Goal: Transaction & Acquisition: Purchase product/service

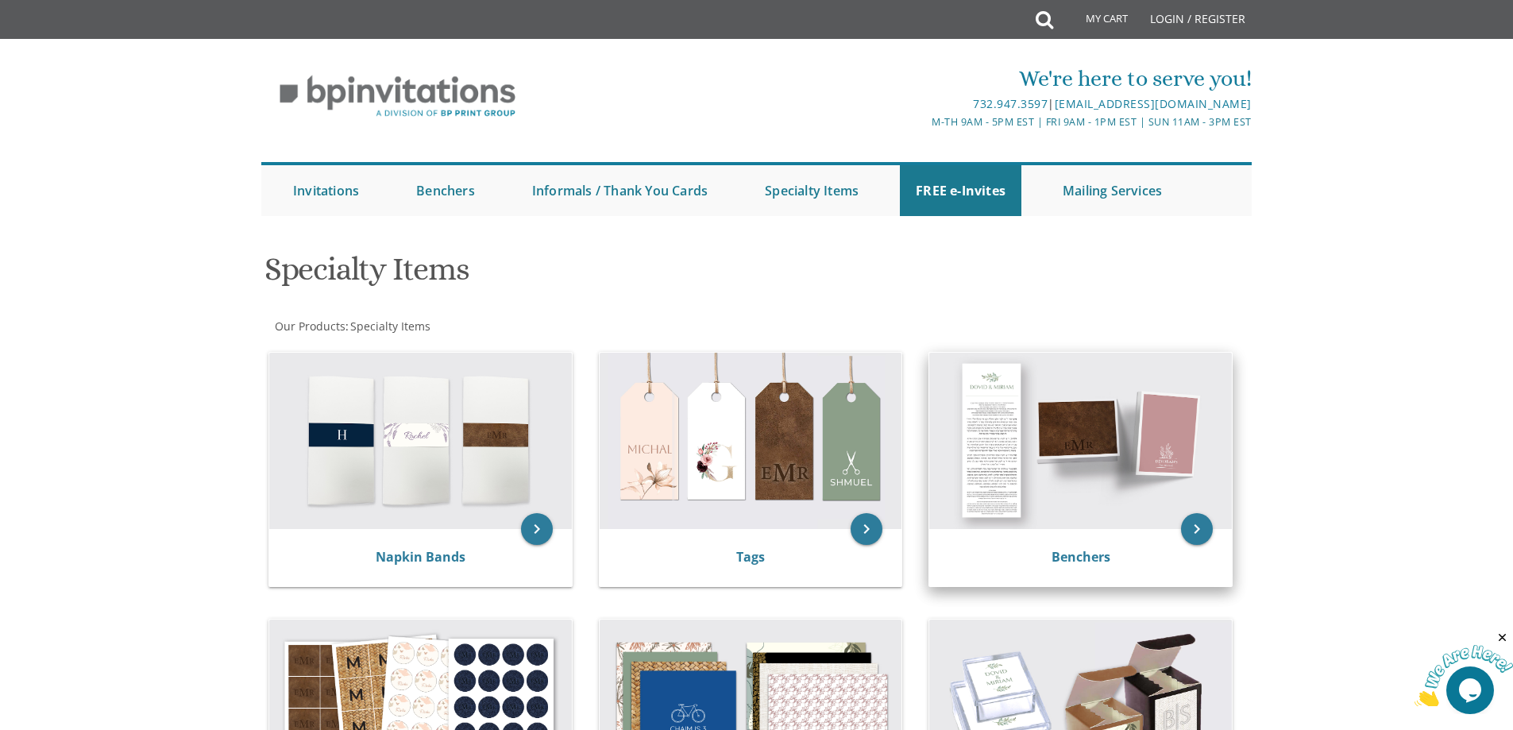
click at [1085, 431] on img at bounding box center [1080, 441] width 303 height 176
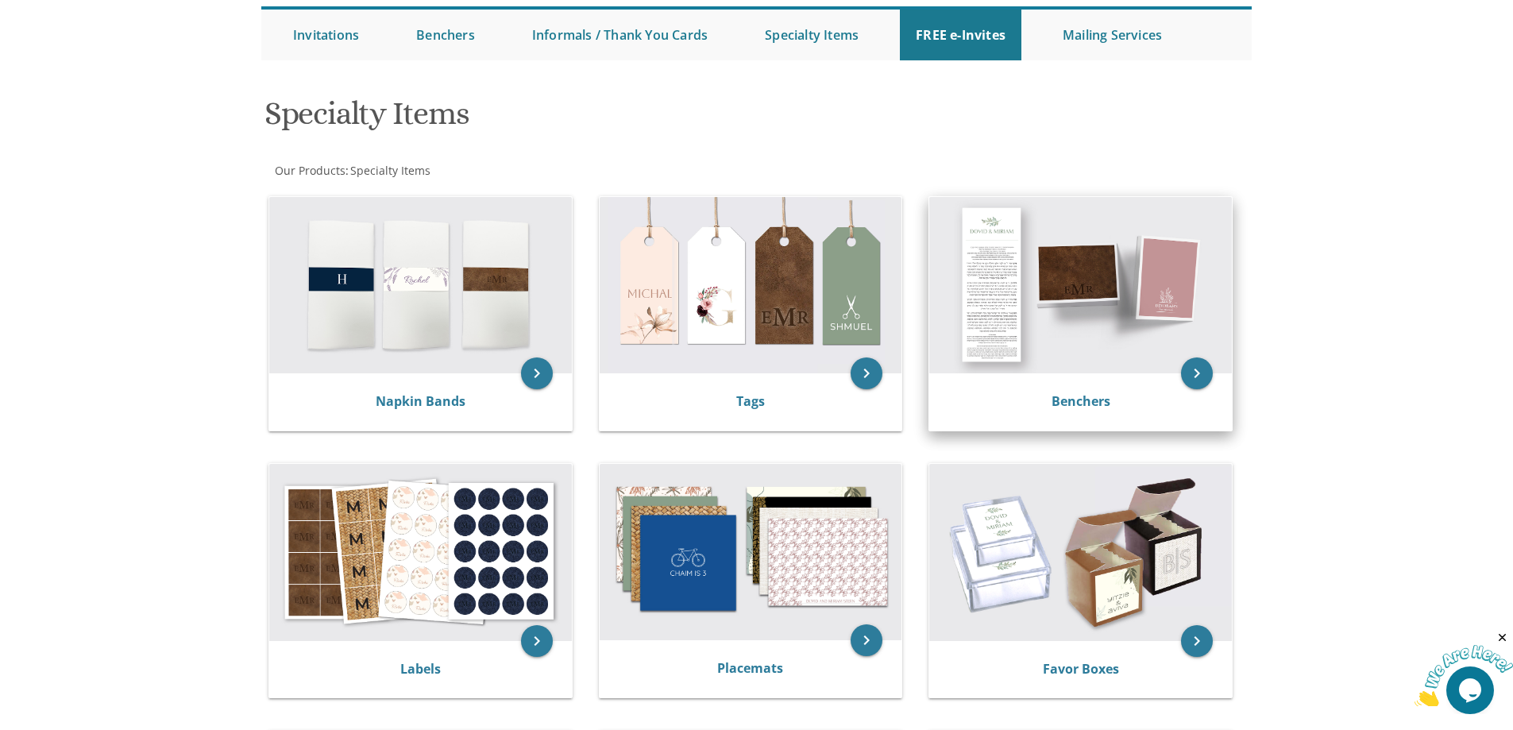
scroll to position [159, 0]
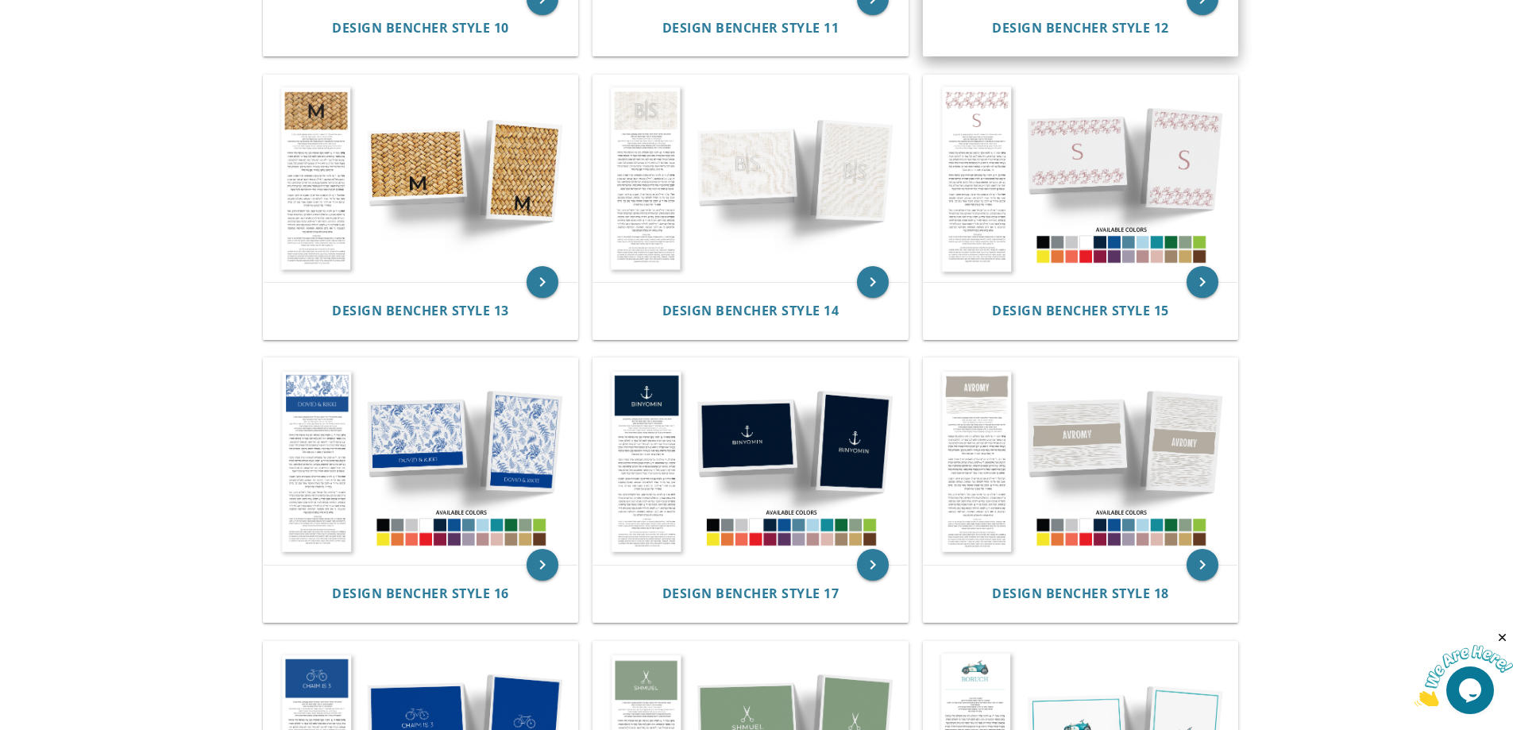
scroll to position [1589, 0]
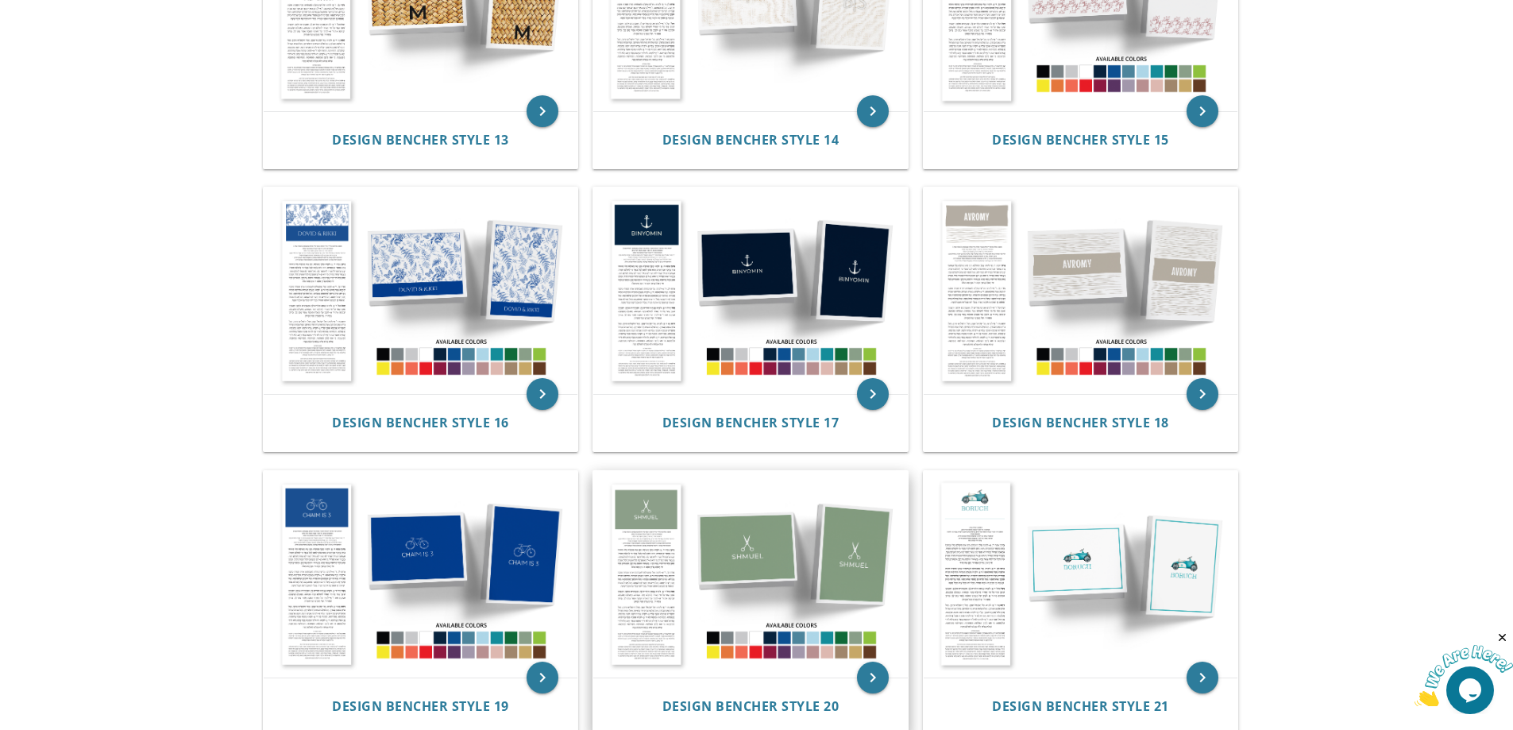
click at [671, 503] on img at bounding box center [750, 574] width 315 height 207
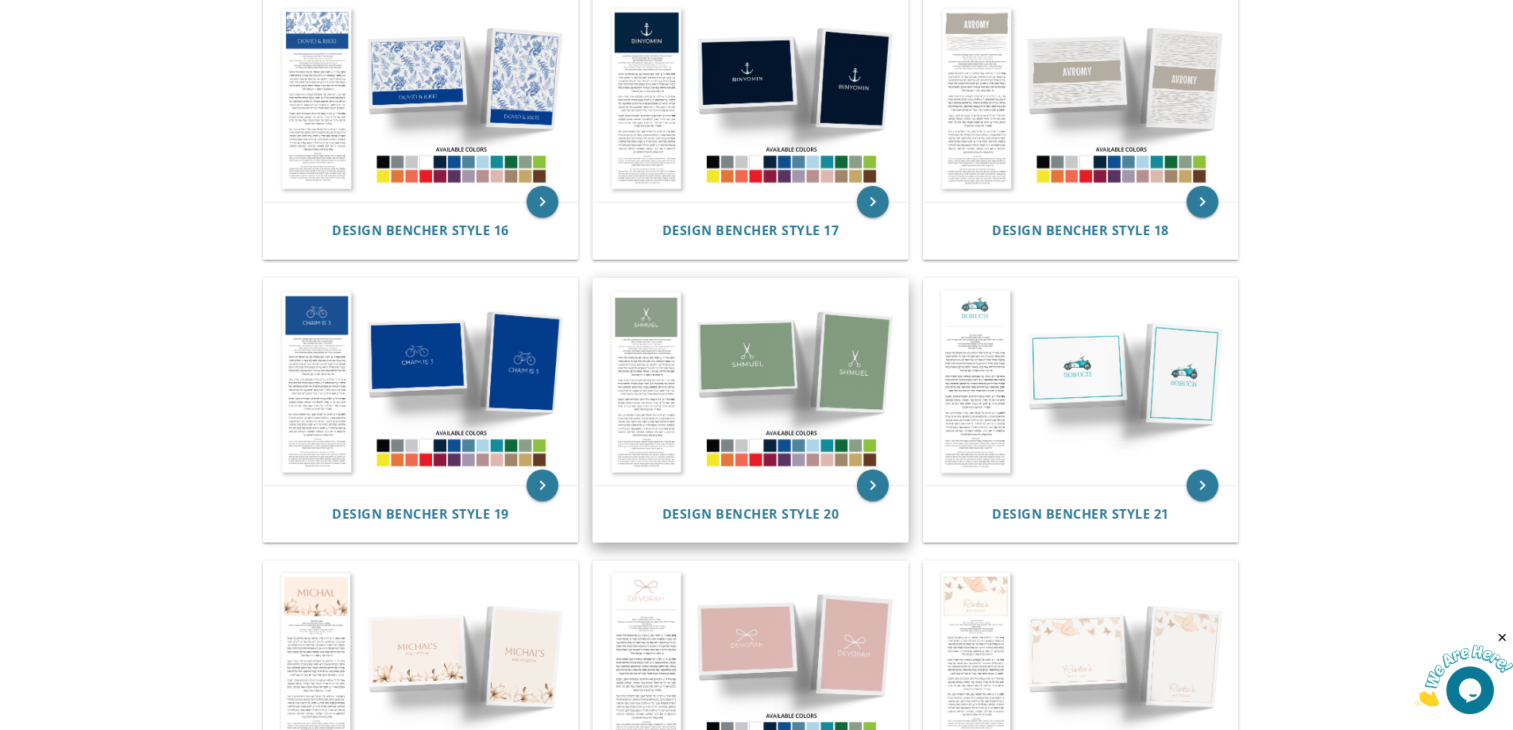
scroll to position [1827, 0]
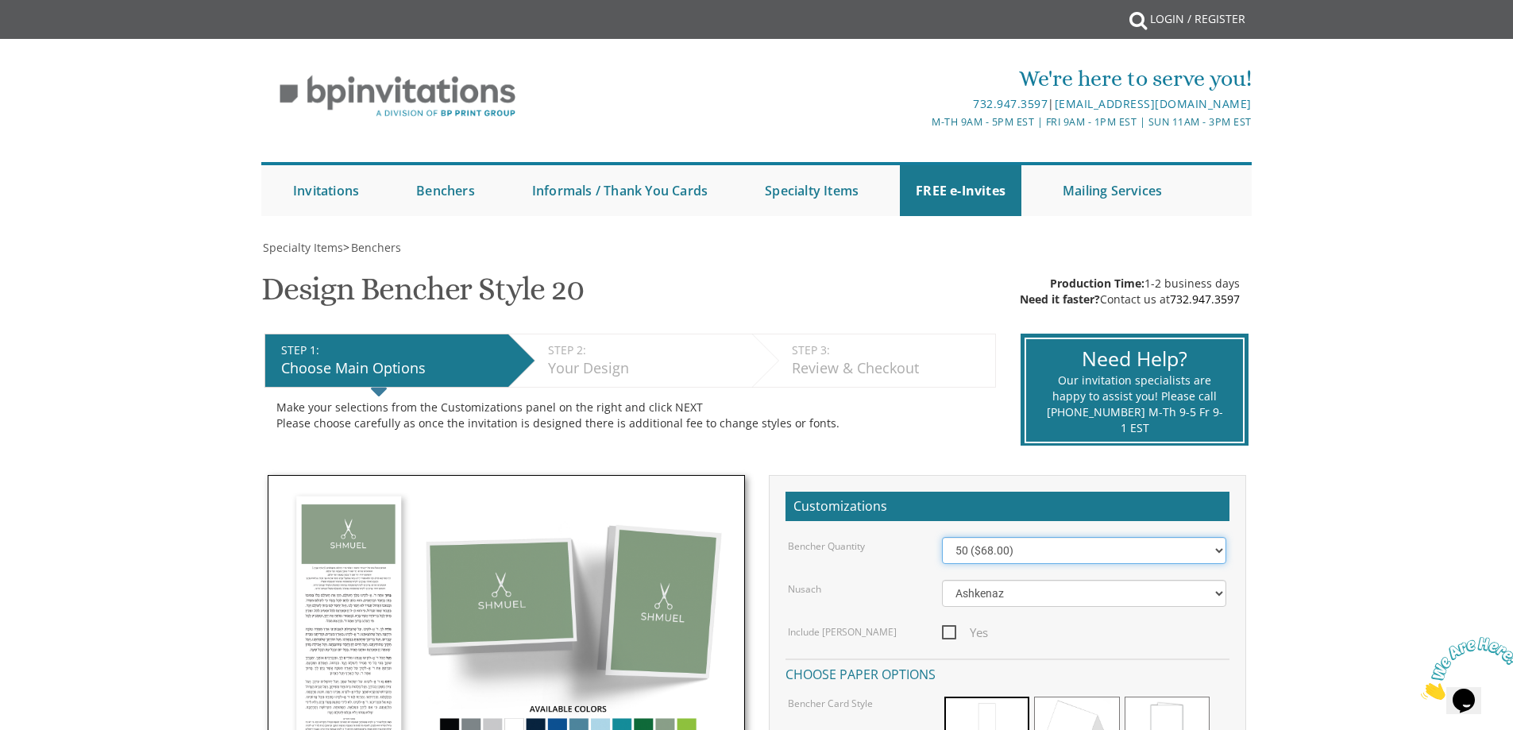
click at [1064, 553] on select "50 ($68.00) 60 ($74.80) 70 ($81.60) 80 ($88.40) 90 ($95.20) 100 ($102.00) 125 (…" at bounding box center [1084, 550] width 284 height 27
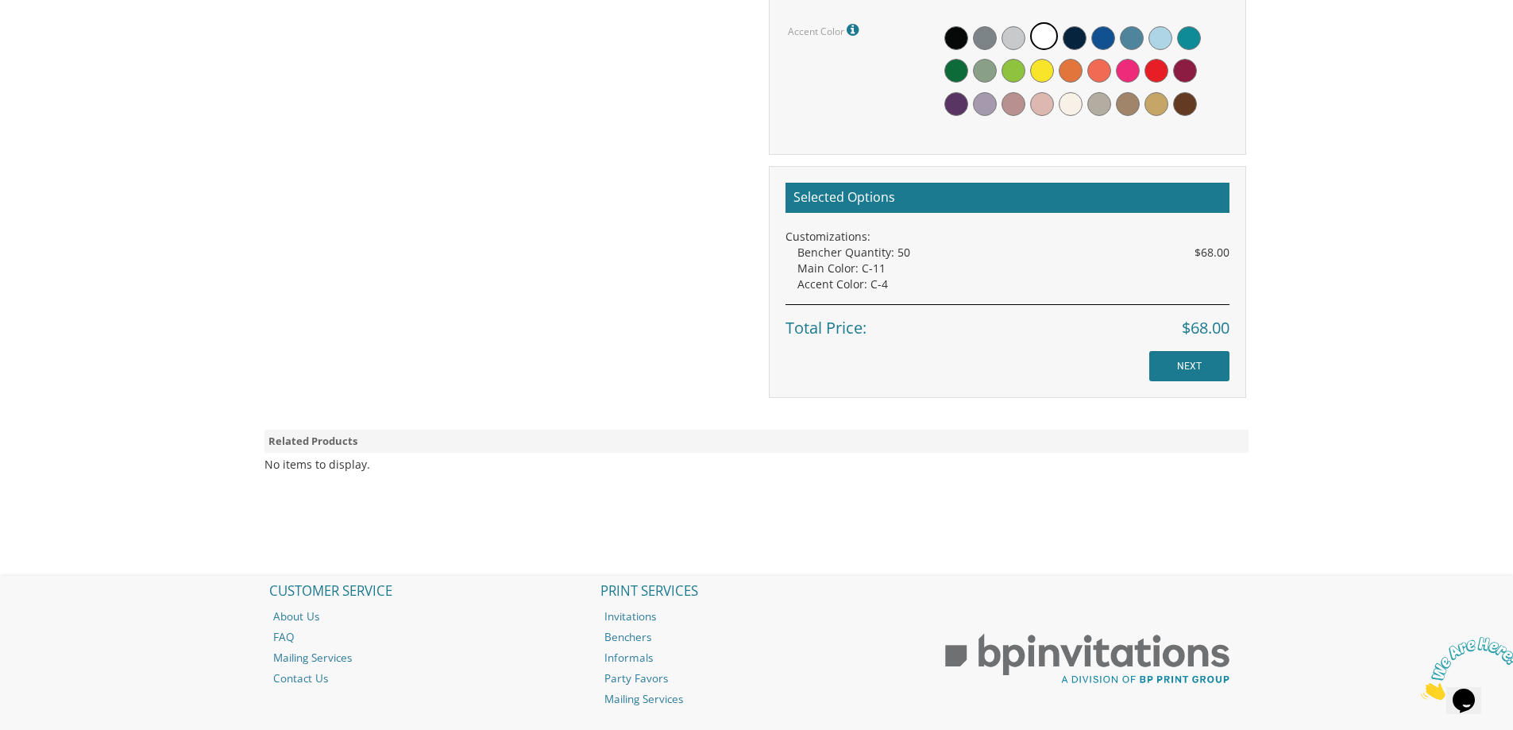
scroll to position [953, 0]
